Goal: Information Seeking & Learning: Find specific fact

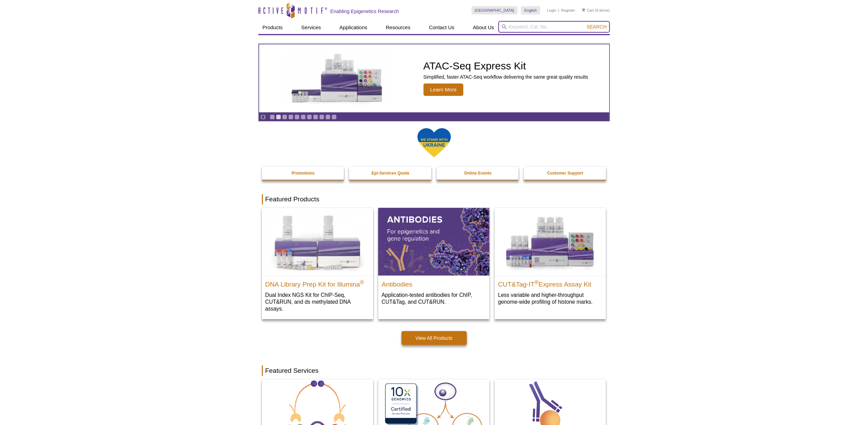
click at [520, 22] on input "search" at bounding box center [555, 27] width 112 height 12
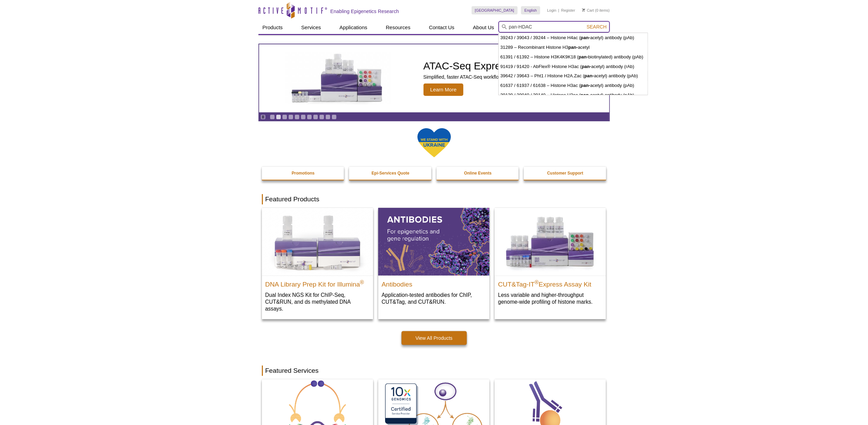
type input "pan-HDAC"
click at [585, 24] on button "Search" at bounding box center [597, 27] width 24 height 6
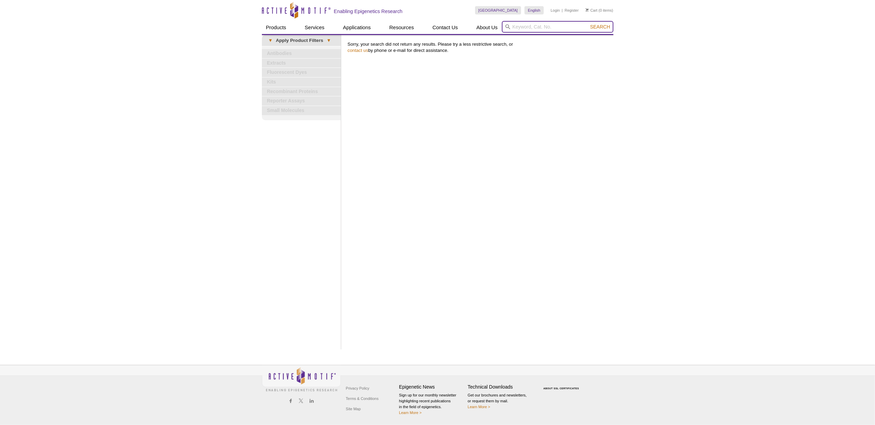
click at [527, 31] on input "search" at bounding box center [558, 27] width 112 height 12
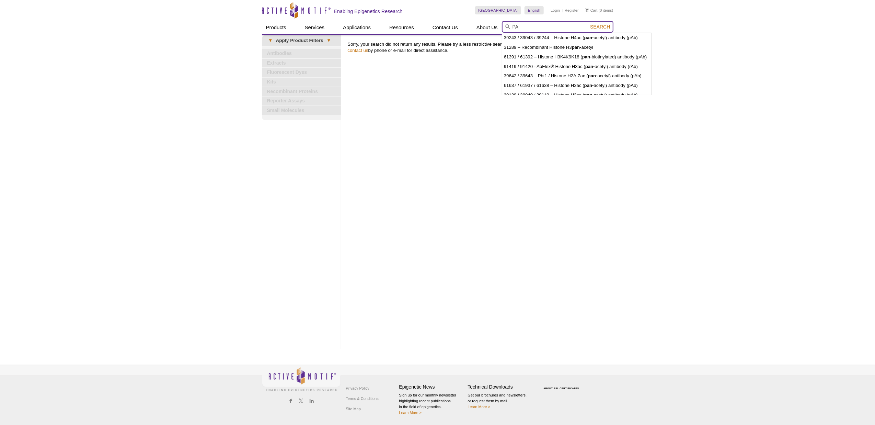
type input "P"
type input "pan-HADC"
click at [588, 24] on button "Search" at bounding box center [600, 27] width 24 height 6
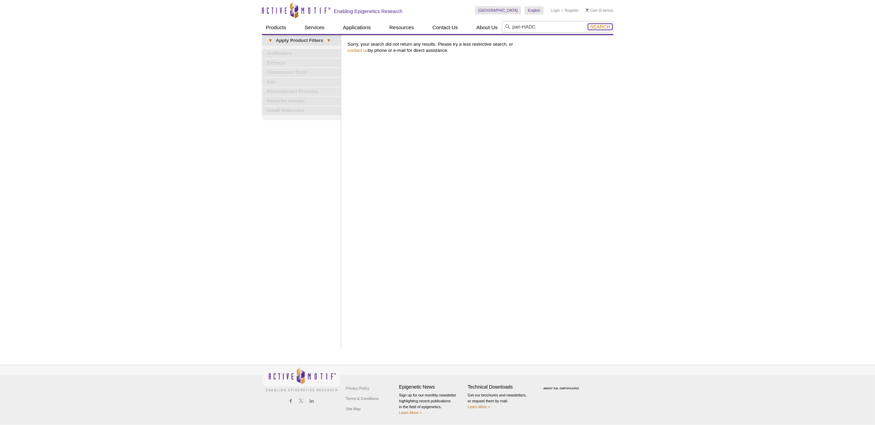
click at [596, 27] on span "Search" at bounding box center [600, 26] width 20 height 5
